Goal: Information Seeking & Learning: Learn about a topic

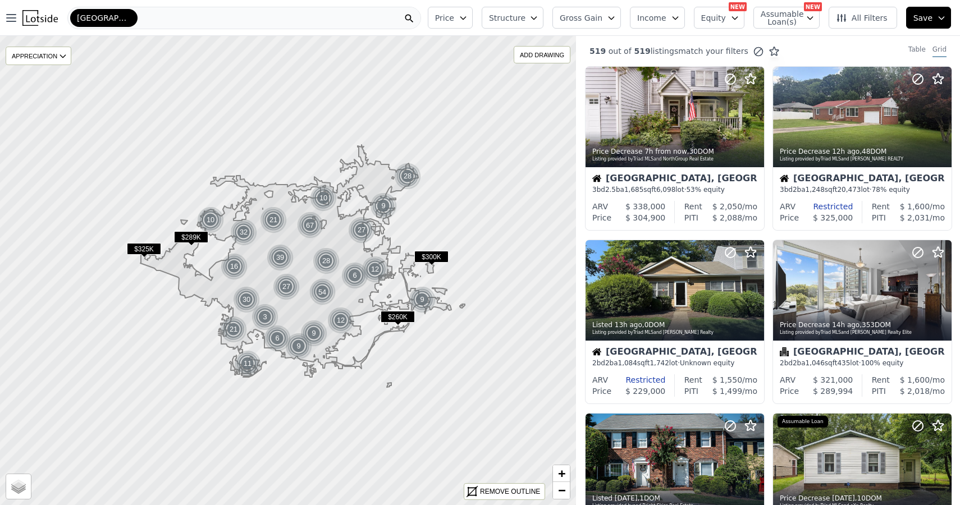
click at [862, 13] on span "All Filters" at bounding box center [862, 17] width 52 height 11
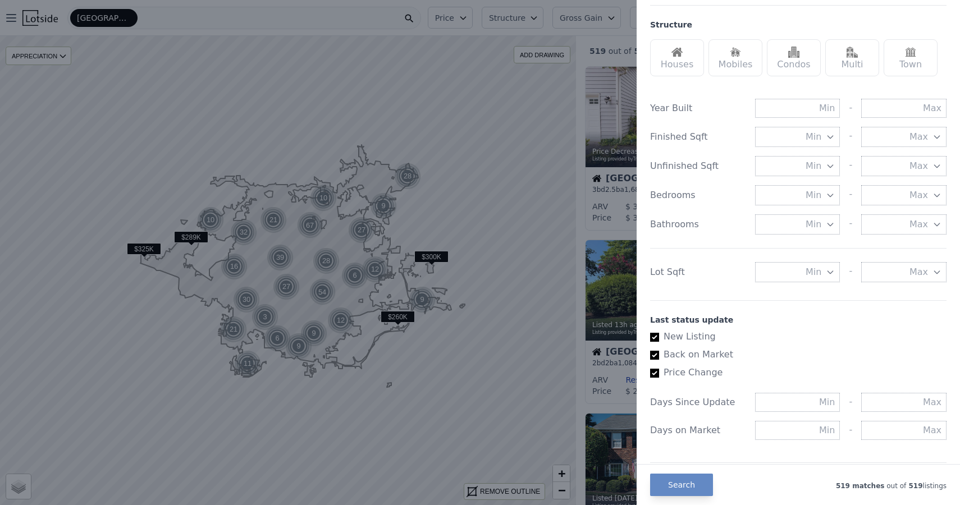
scroll to position [520, 0]
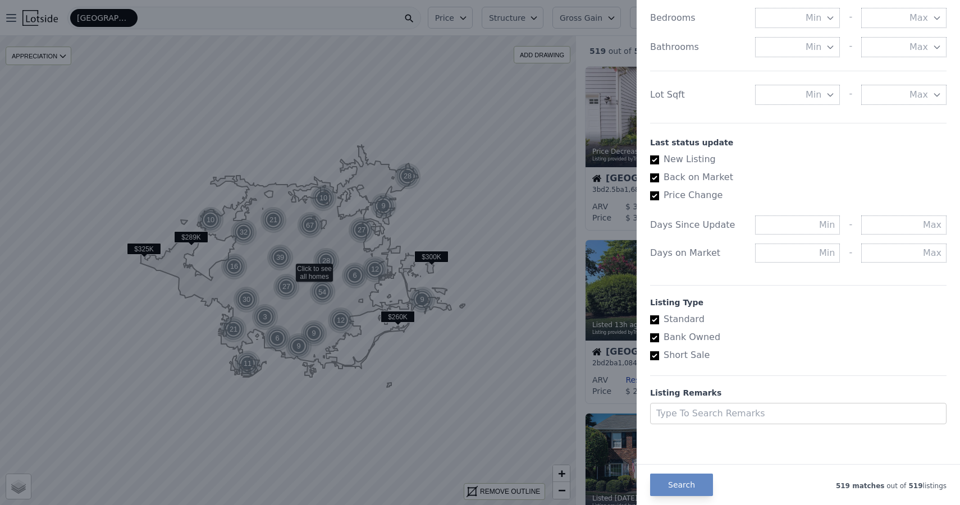
click at [656, 321] on input "Standard" at bounding box center [654, 320] width 9 height 9
checkbox input "false"
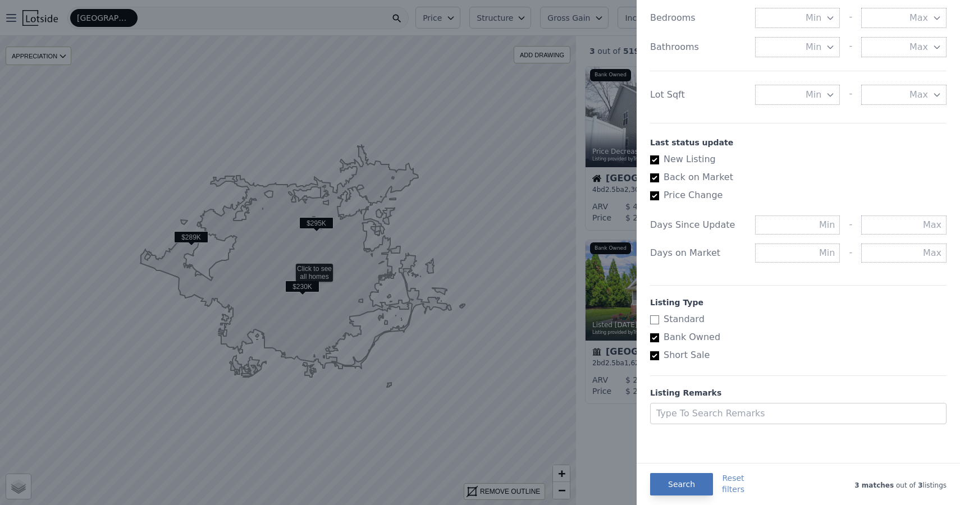
click at [693, 487] on button "Search" at bounding box center [681, 484] width 63 height 22
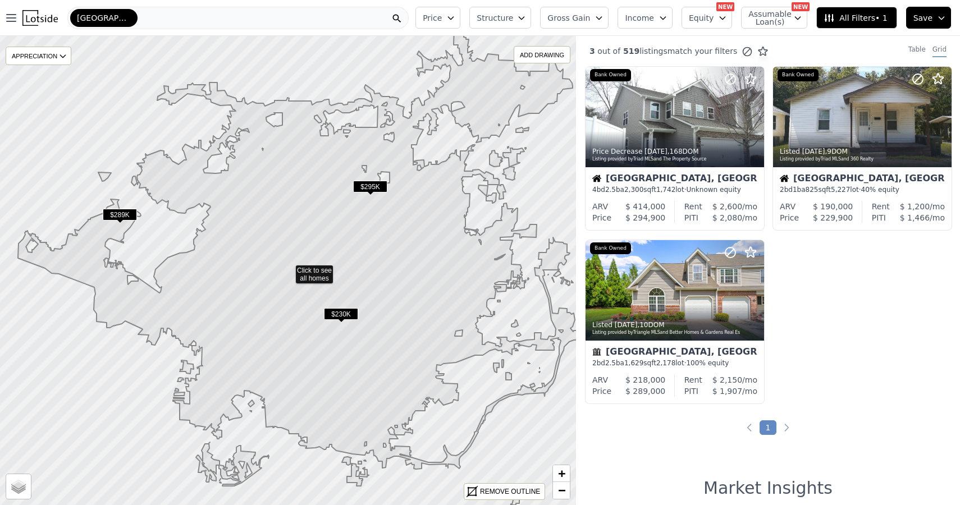
click at [346, 312] on span "$230K" at bounding box center [341, 314] width 34 height 12
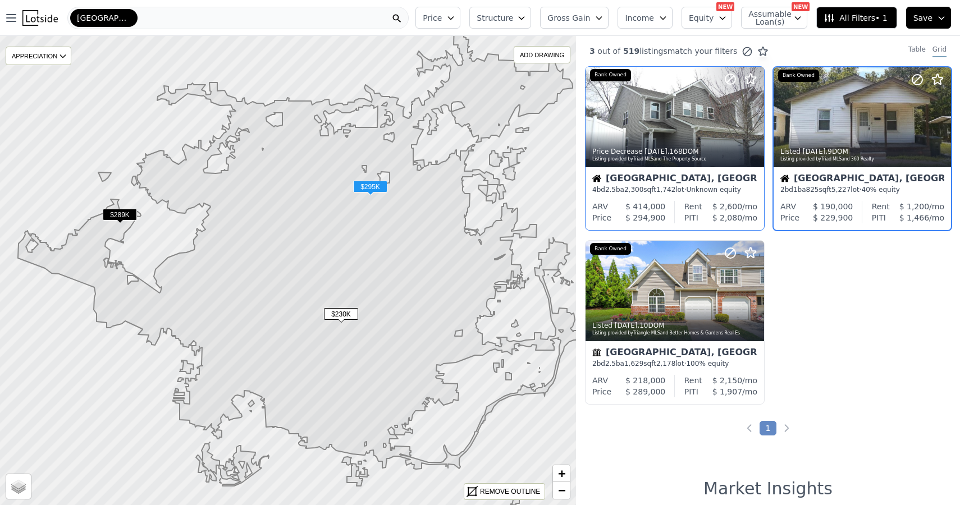
click at [688, 197] on div "[GEOGRAPHIC_DATA], [GEOGRAPHIC_DATA] 4 bd 2.5 ba 2,300 sqft 1,742 lot · Unknown…" at bounding box center [675, 184] width 179 height 34
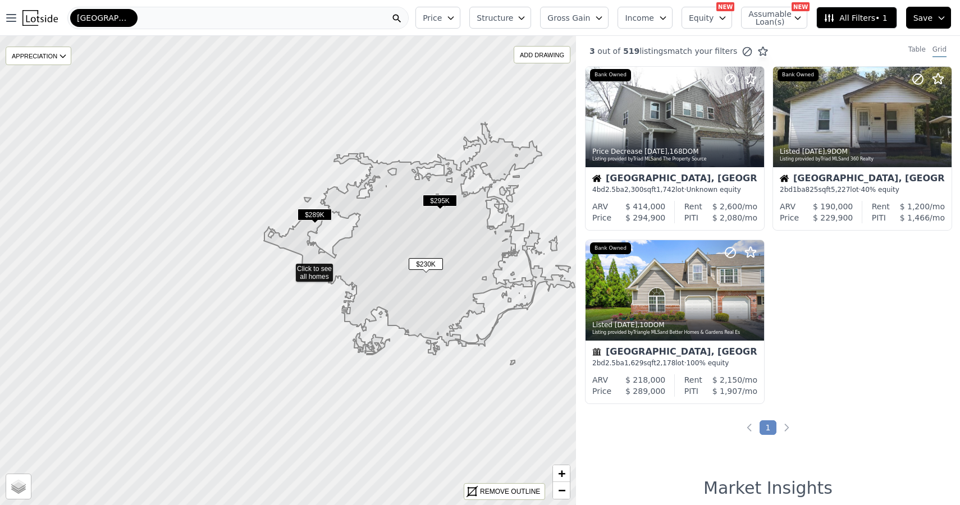
click at [457, 248] on icon at bounding box center [426, 243] width 325 height 243
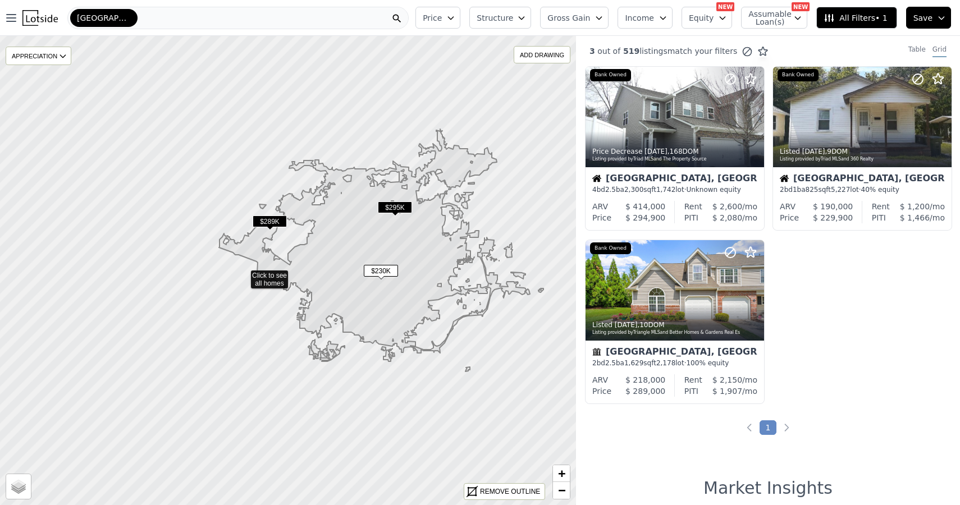
drag, startPoint x: 411, startPoint y: 242, endPoint x: 366, endPoint y: 249, distance: 45.4
click at [366, 249] on icon at bounding box center [381, 250] width 325 height 243
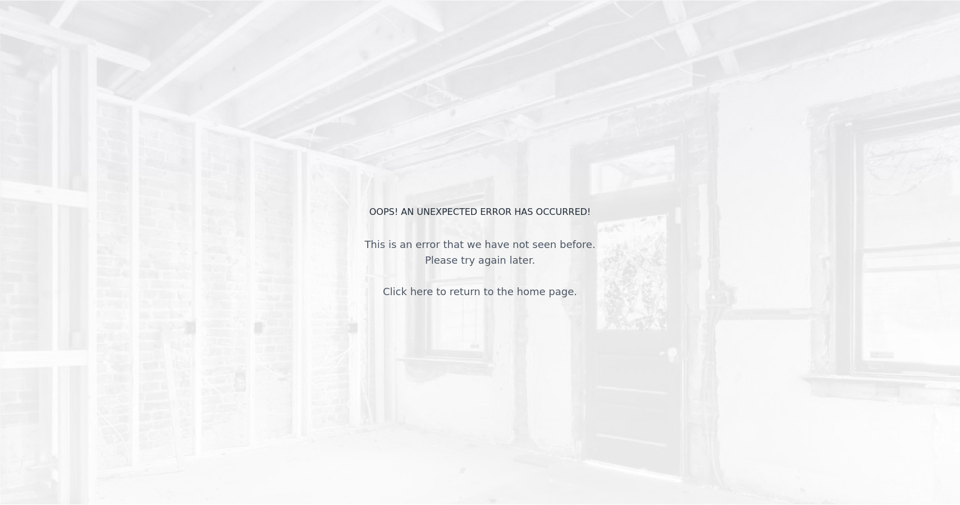
click at [356, 256] on div "This is an error that we have not seen before. Please try again later. Click he…" at bounding box center [480, 268] width 252 height 63
